Goal: Task Accomplishment & Management: Use online tool/utility

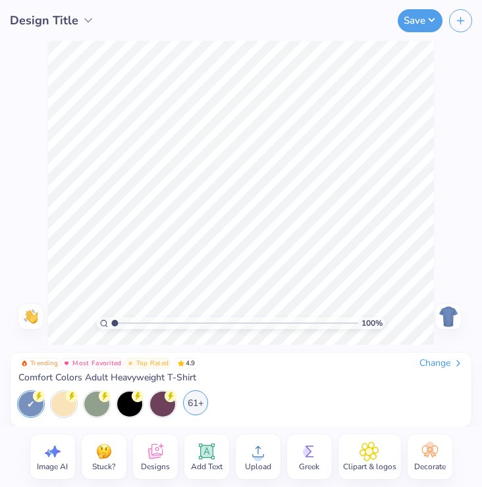
click at [198, 408] on div "61+" at bounding box center [195, 402] width 25 height 25
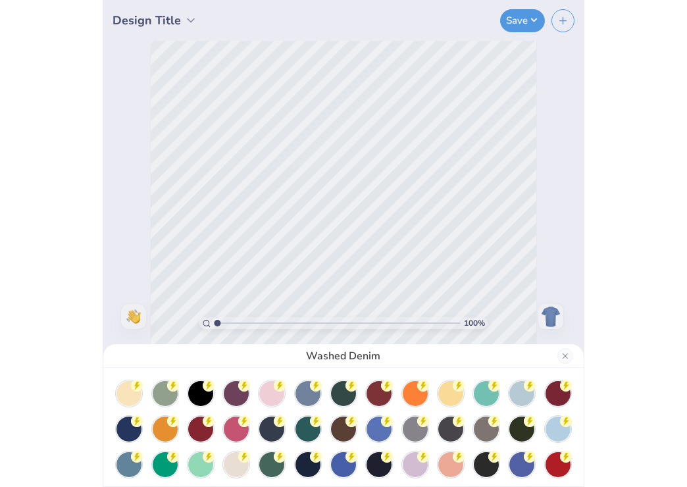
scroll to position [115, 0]
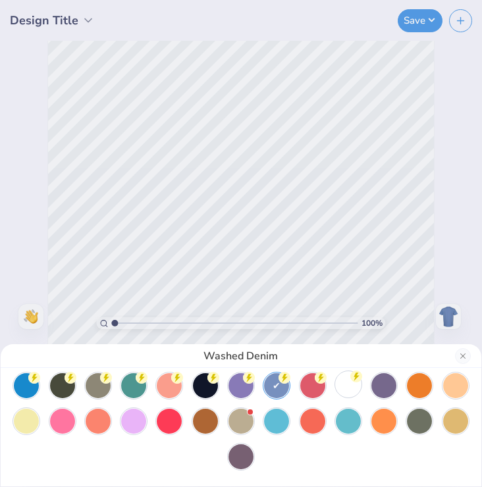
click at [342, 391] on div at bounding box center [348, 384] width 25 height 25
click at [463, 362] on button "Close" at bounding box center [463, 356] width 16 height 16
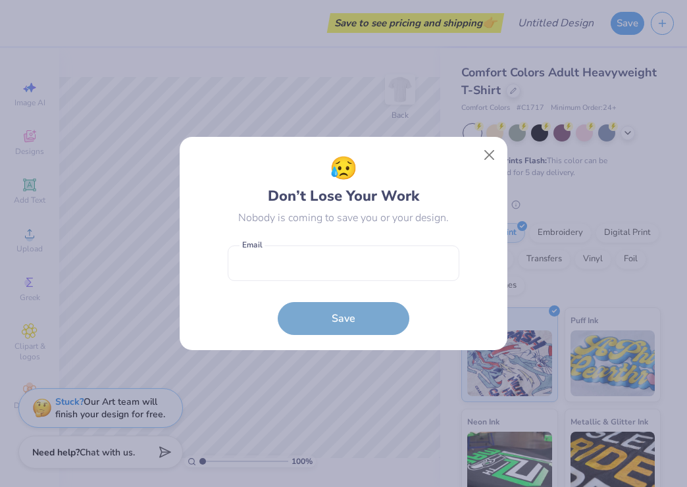
click at [335, 322] on form "Email is a required field Email Save" at bounding box center [344, 287] width 232 height 97
click at [481, 159] on button "Close" at bounding box center [489, 155] width 25 height 25
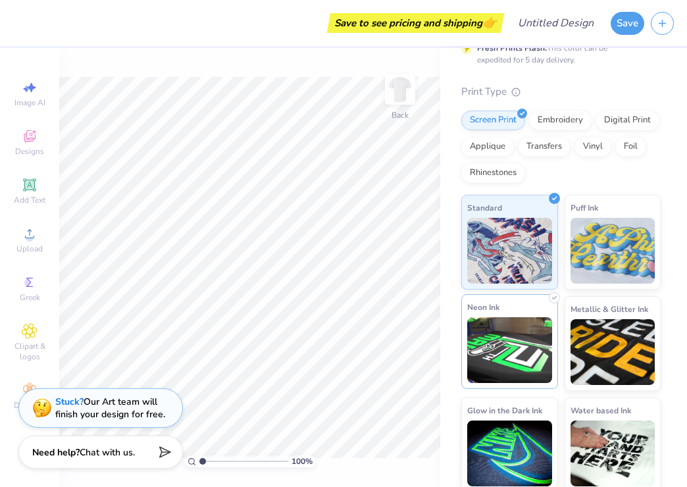
scroll to position [118, 0]
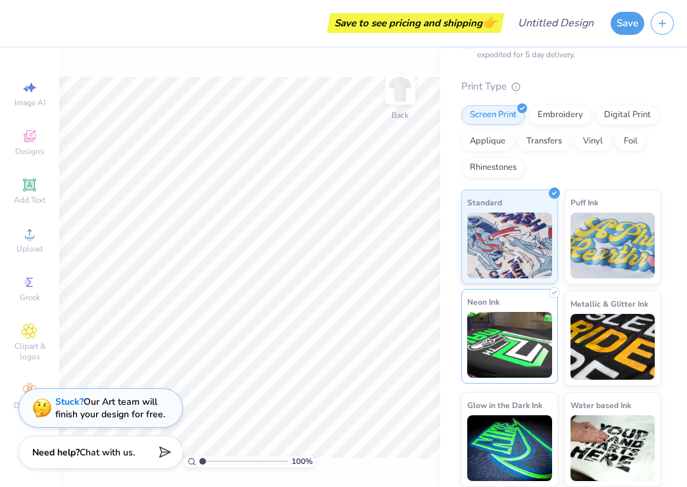
click at [481, 359] on img at bounding box center [510, 345] width 85 height 66
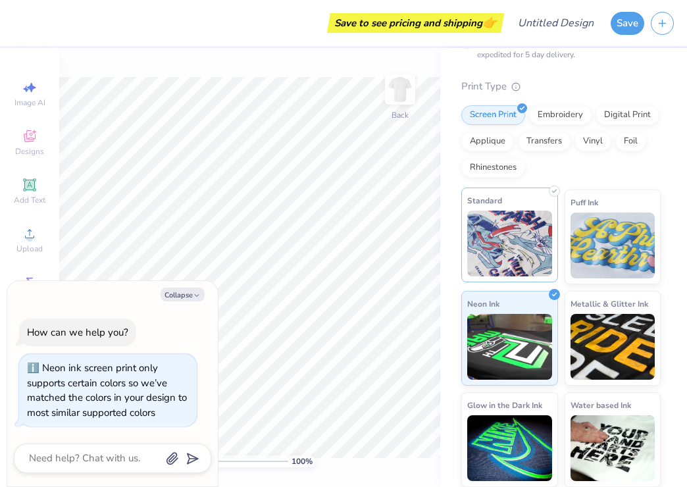
click at [481, 284] on div "Standard Puff Ink Neon Ink Metallic & Glitter Ink Glow in the Dark Ink Water ba…" at bounding box center [562, 339] width 200 height 298
click at [193, 292] on icon "button" at bounding box center [197, 296] width 8 height 8
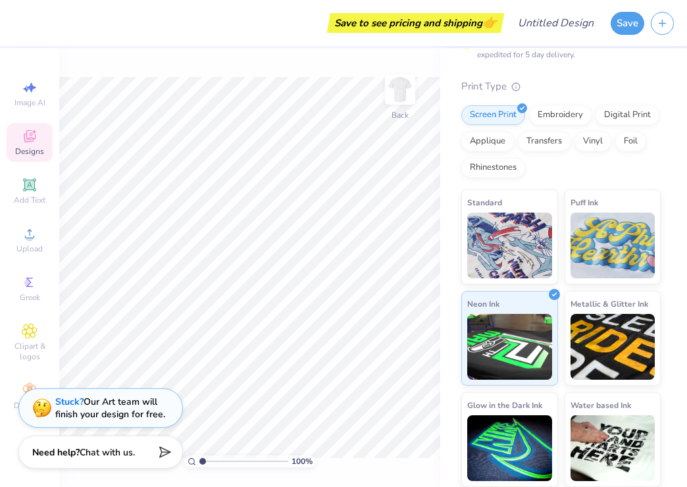
click at [28, 148] on span "Designs" at bounding box center [29, 151] width 29 height 11
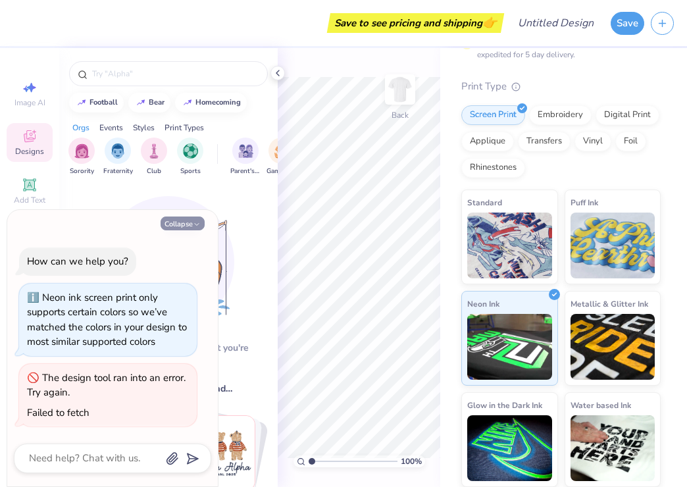
click at [201, 223] on button "Collapse" at bounding box center [183, 224] width 44 height 14
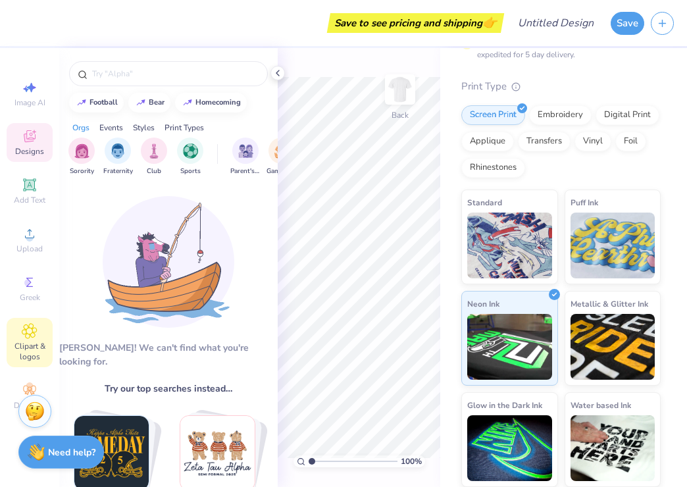
click at [29, 350] on span "Clipart & logos" at bounding box center [30, 351] width 46 height 21
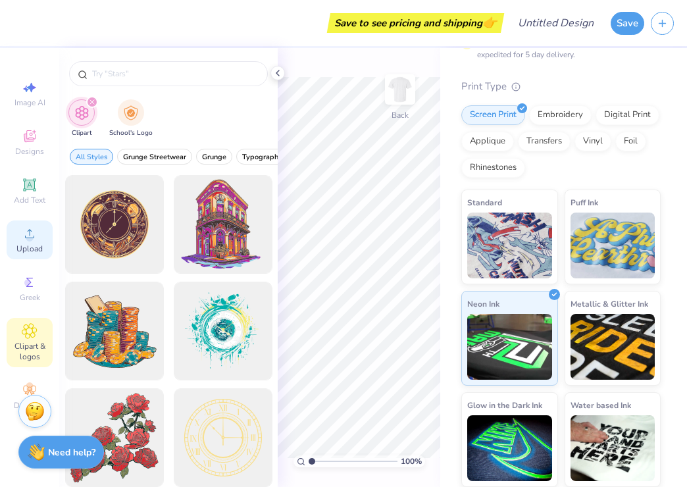
click at [36, 238] on icon at bounding box center [30, 234] width 16 height 16
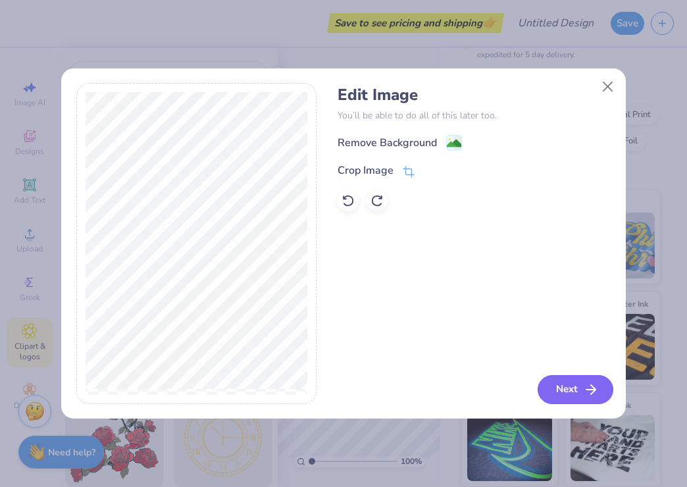
click at [481, 387] on button "Next" at bounding box center [576, 389] width 76 height 29
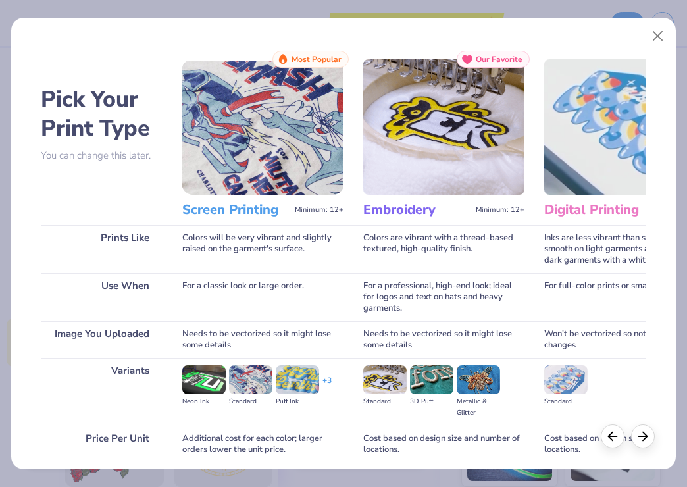
click at [481, 209] on h3 "Digital Printing" at bounding box center [598, 209] width 107 height 17
click at [481, 441] on icon at bounding box center [643, 434] width 14 height 14
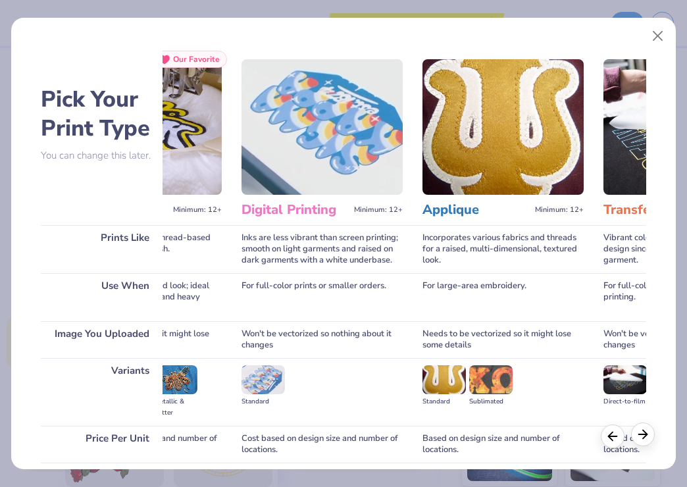
click at [481, 441] on icon at bounding box center [643, 434] width 14 height 14
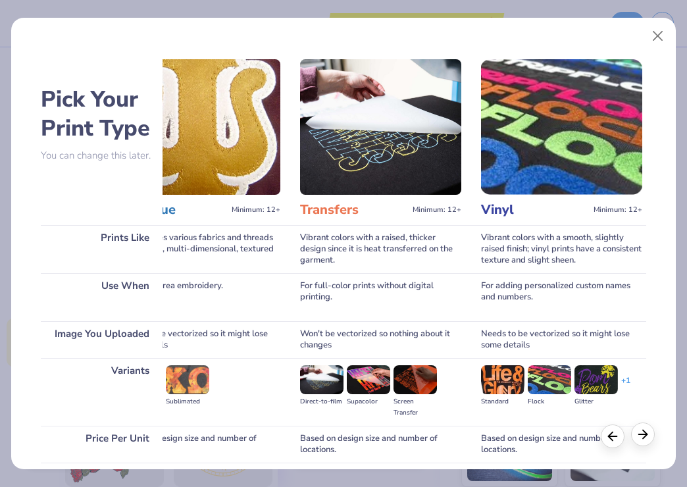
click at [481, 441] on icon at bounding box center [643, 434] width 14 height 14
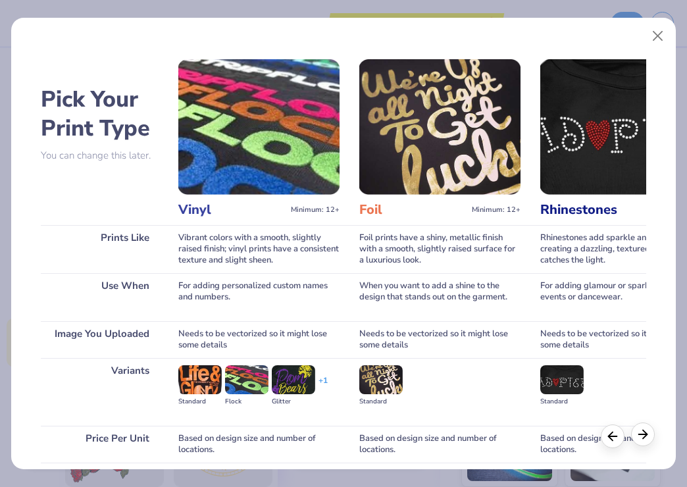
click at [481, 441] on icon at bounding box center [643, 434] width 14 height 14
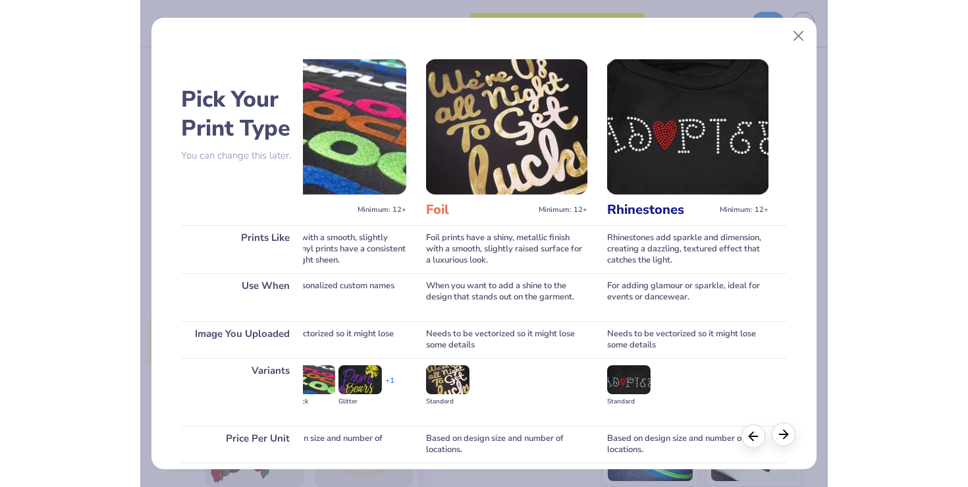
scroll to position [0, 984]
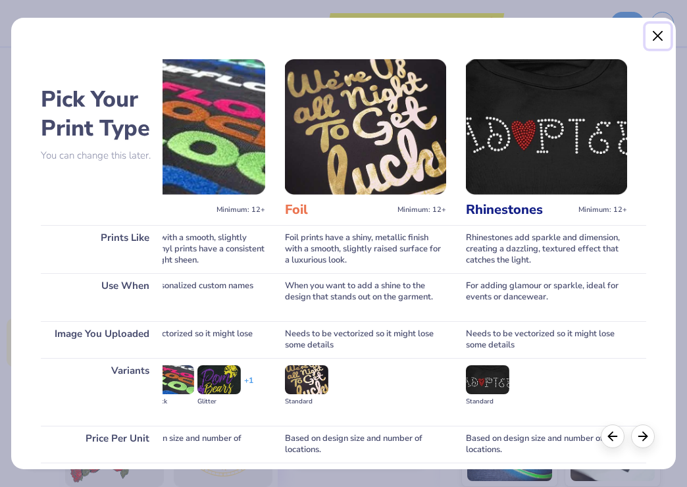
click at [481, 41] on button "Close" at bounding box center [658, 36] width 25 height 25
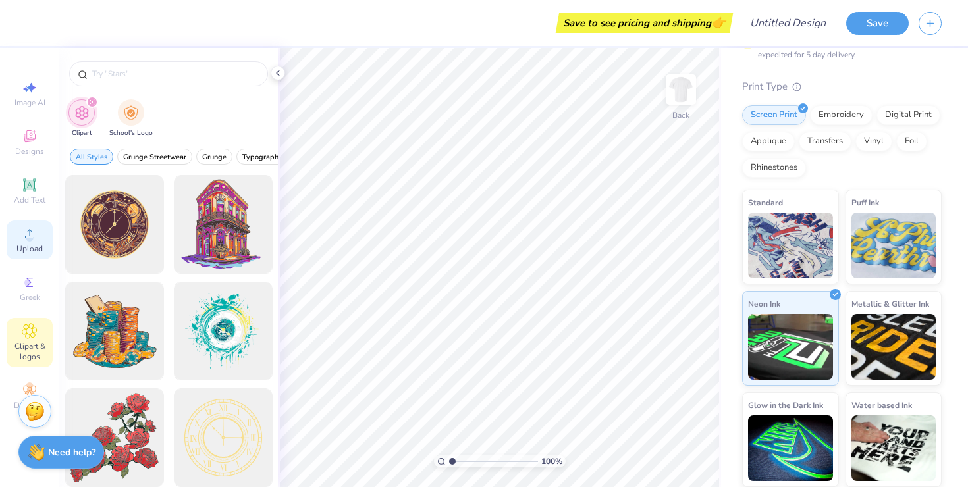
click at [38, 252] on span "Upload" at bounding box center [29, 249] width 26 height 11
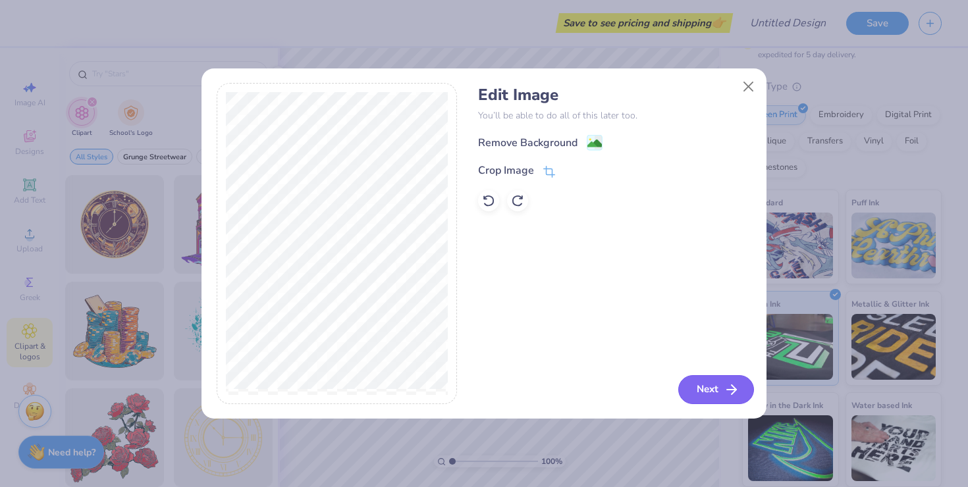
click at [481, 394] on button "Next" at bounding box center [716, 389] width 76 height 29
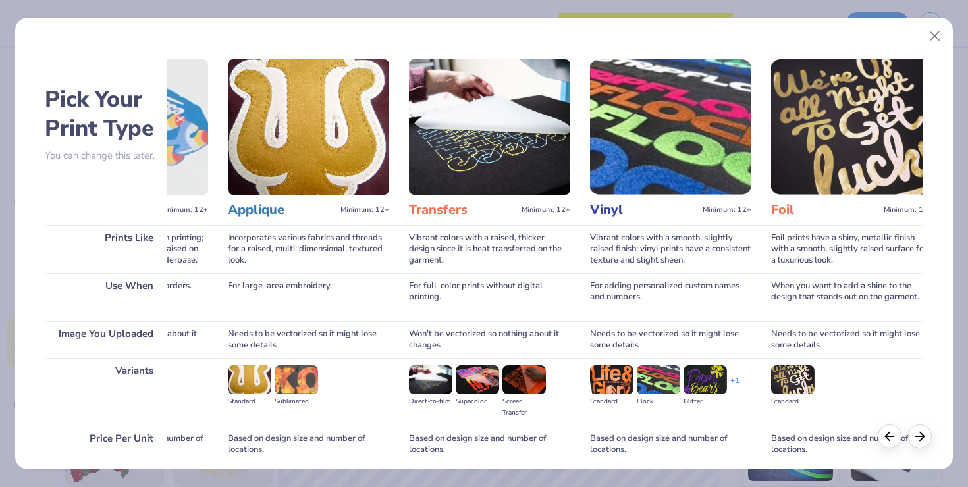
scroll to position [0, 712]
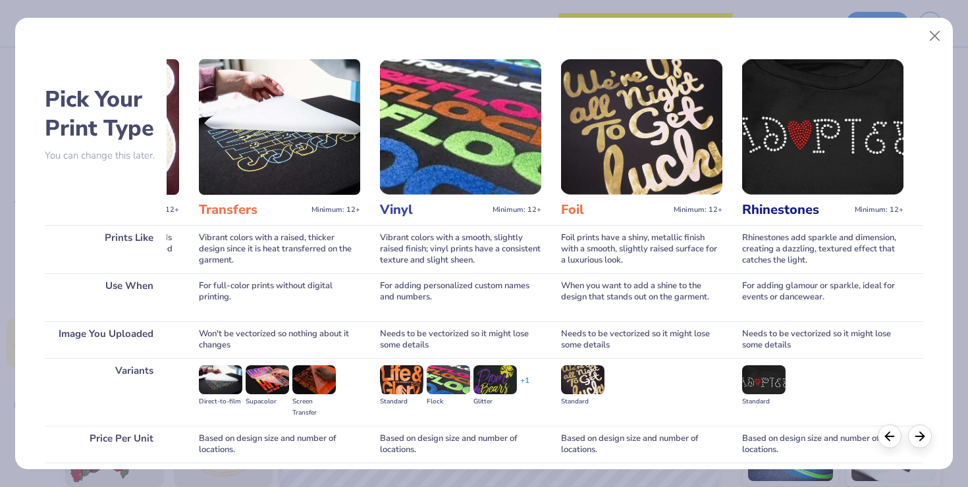
click at [481, 182] on img at bounding box center [460, 127] width 161 height 136
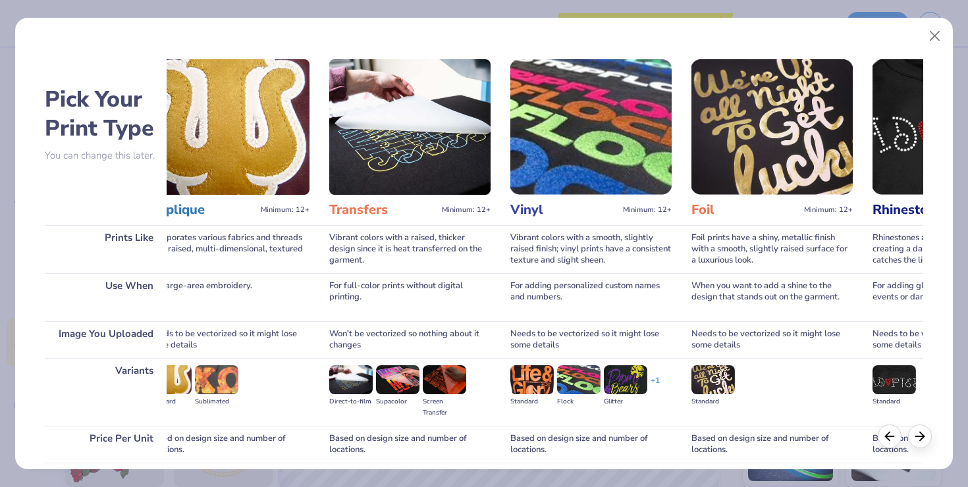
scroll to position [0, 473]
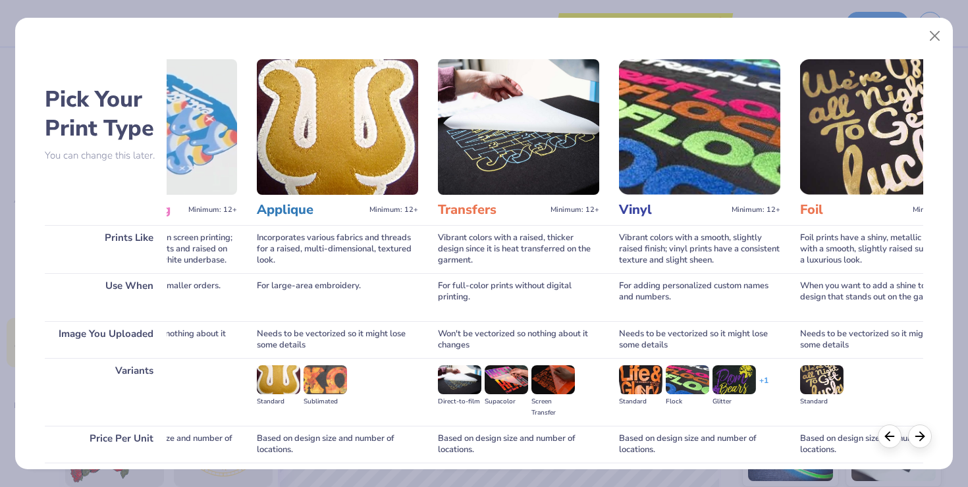
click at [464, 218] on h3 "Transfers" at bounding box center [491, 209] width 107 height 17
click at [358, 213] on h3 "Applique" at bounding box center [310, 209] width 107 height 17
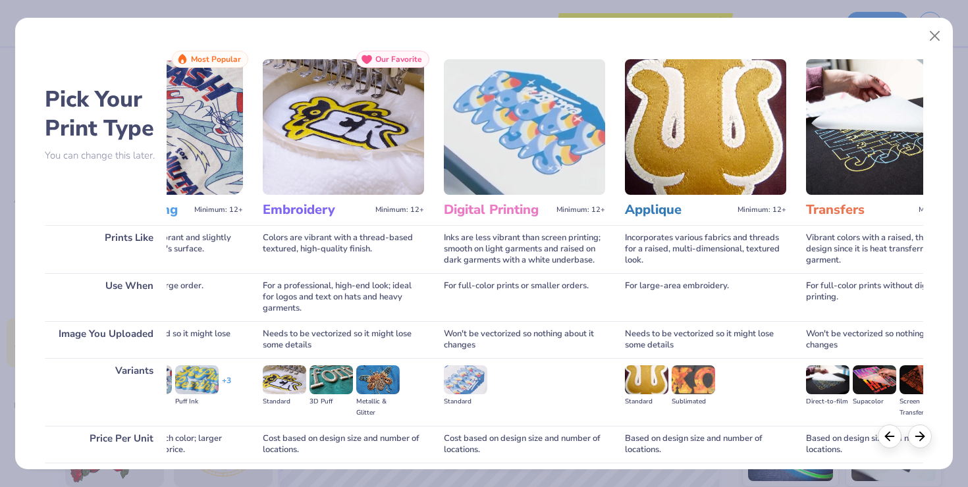
scroll to position [0, 0]
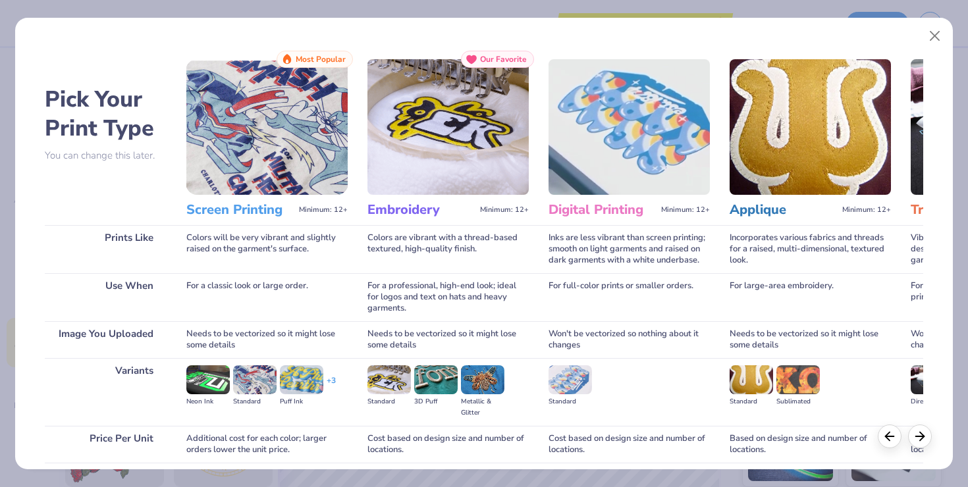
click at [399, 211] on h3 "Embroidery" at bounding box center [420, 209] width 107 height 17
click at [481, 163] on img at bounding box center [629, 127] width 161 height 136
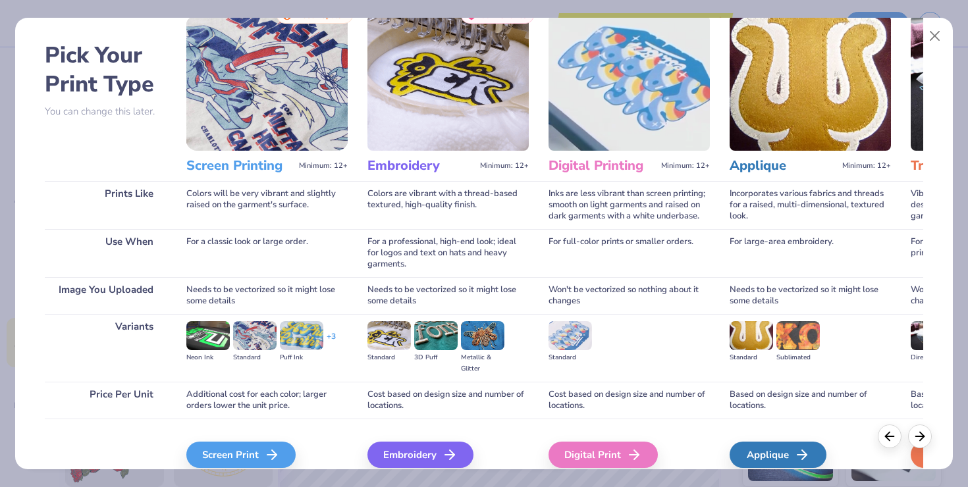
scroll to position [103, 0]
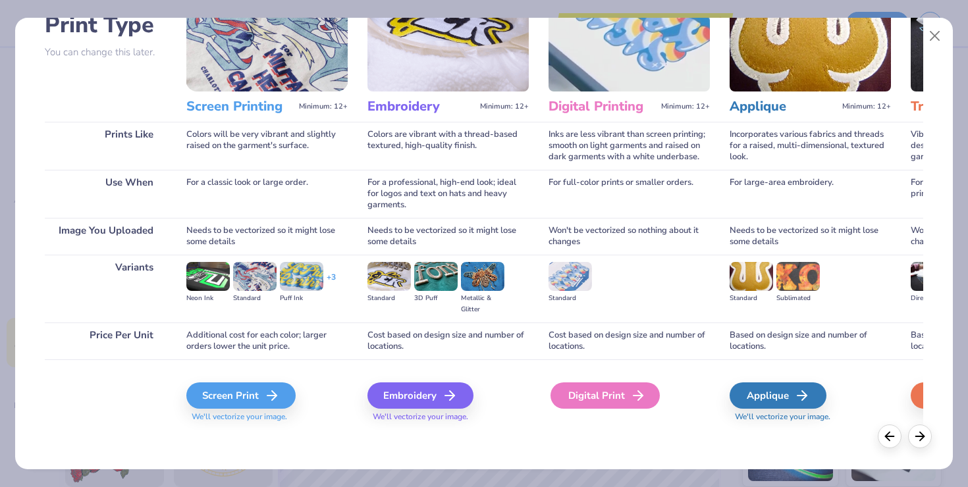
click at [481, 396] on div "Digital Print" at bounding box center [604, 396] width 109 height 26
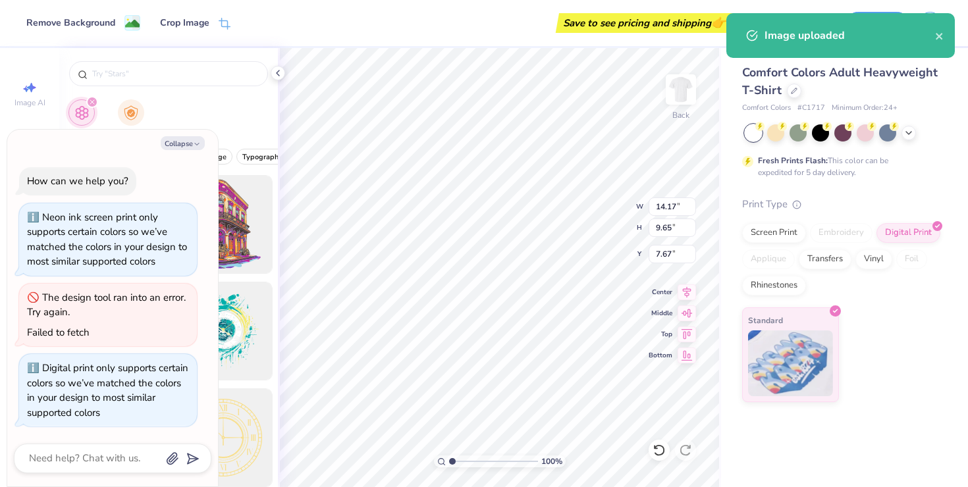
scroll to position [0, 0]
type textarea "x"
type input "2.23"
click at [481, 97] on img at bounding box center [681, 89] width 53 height 53
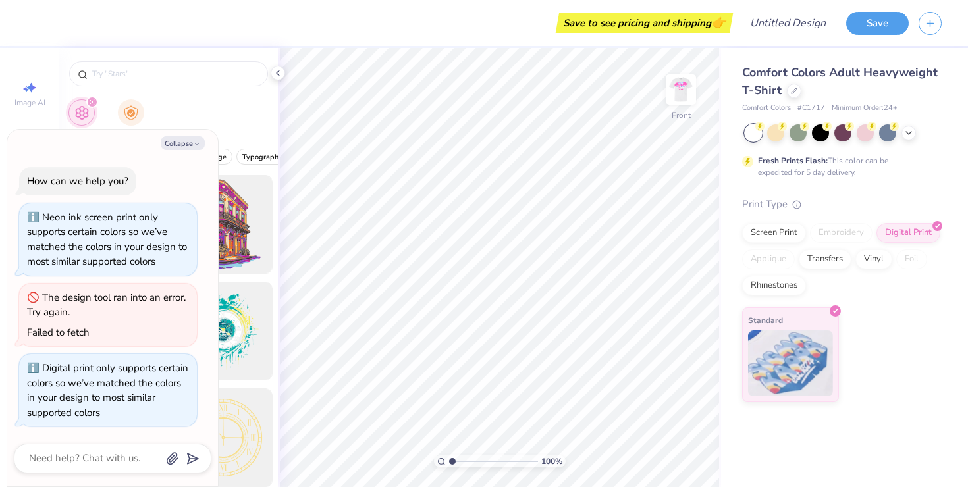
click at [481, 97] on img at bounding box center [681, 89] width 26 height 26
click at [481, 99] on img at bounding box center [681, 89] width 53 height 53
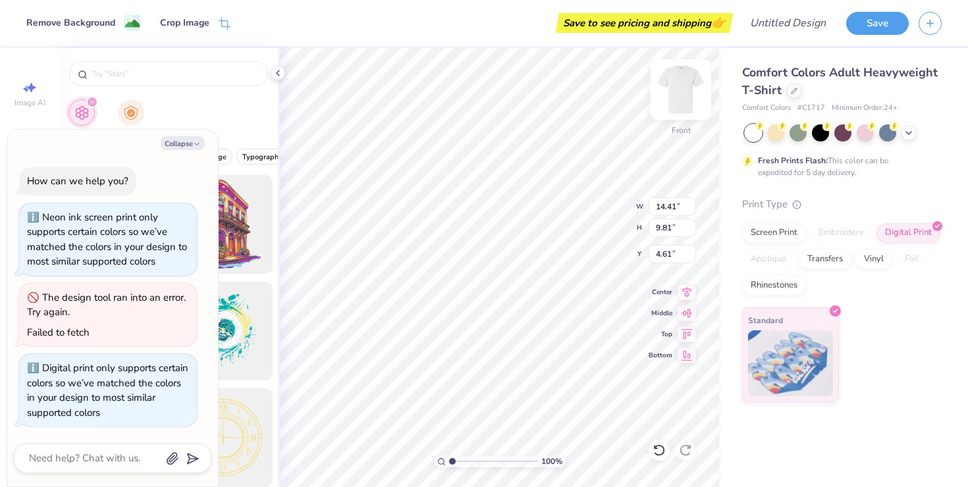
type textarea "x"
type input "5.99"
type textarea "x"
type input "11.94"
type input "8.13"
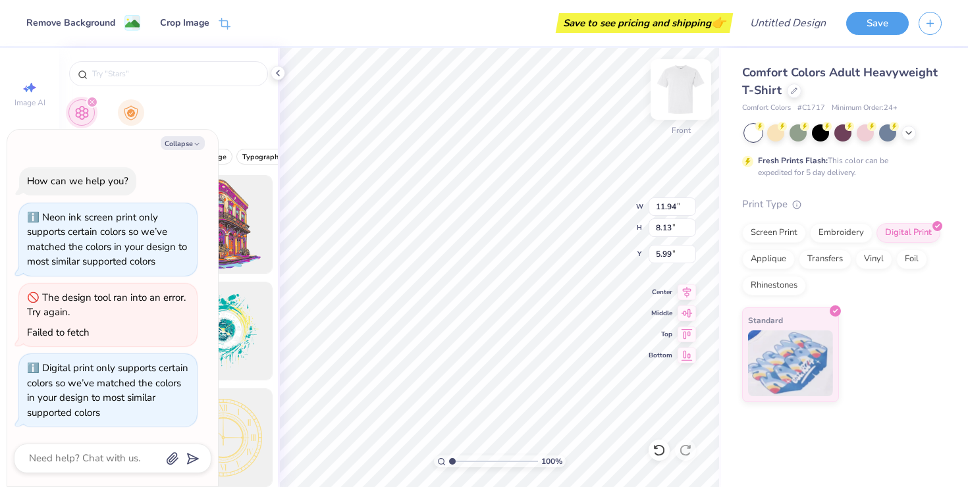
type textarea "x"
type input "4.23"
type textarea "x"
type input "10.04"
type input "6.84"
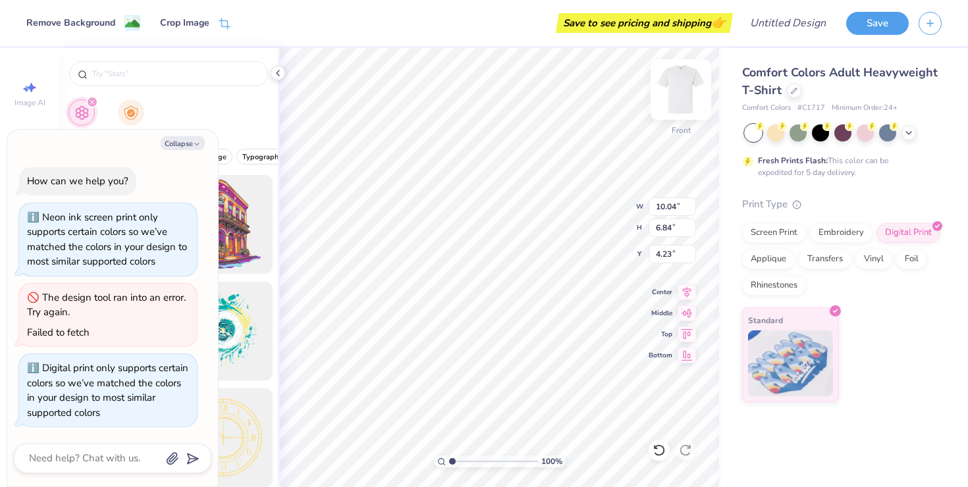
type textarea "x"
type input "3.35"
type textarea "x"
type input "4.05"
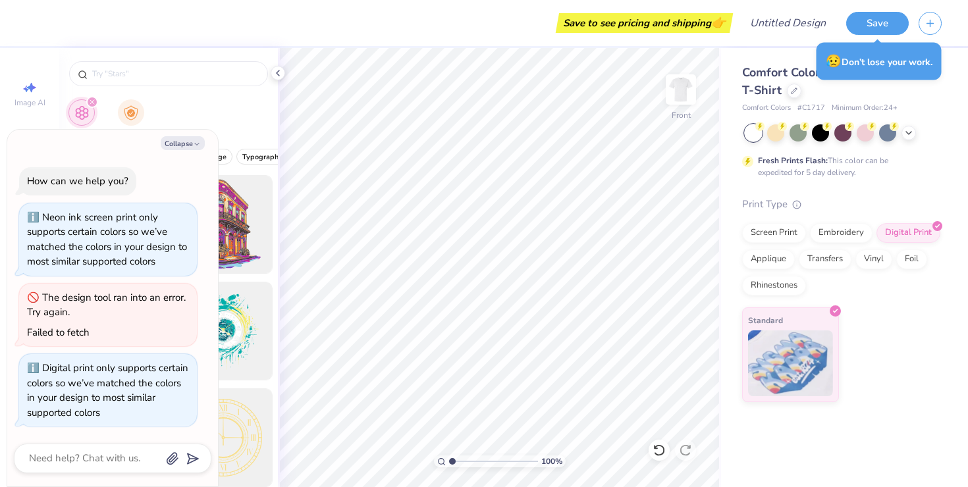
type textarea "x"
